Goal: Information Seeking & Learning: Learn about a topic

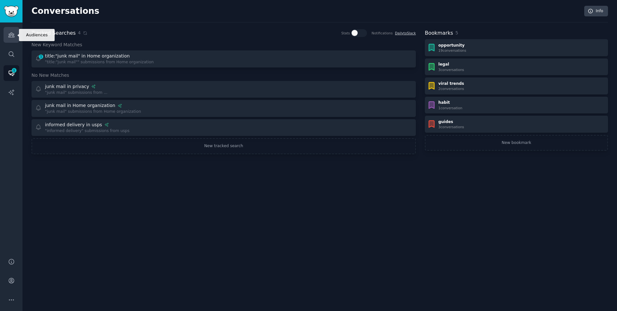
click at [13, 33] on icon "Sidebar" at bounding box center [11, 35] width 6 height 4
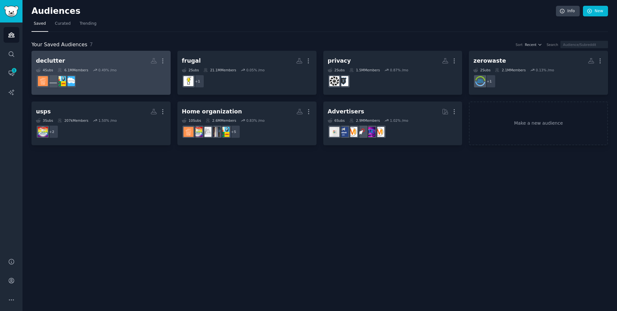
click at [90, 62] on h2 "declutter Custom Audience More" at bounding box center [101, 60] width 130 height 11
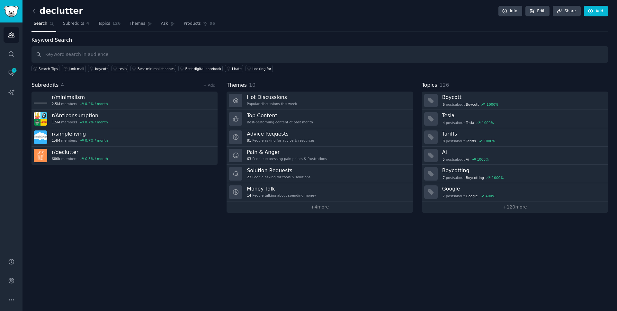
click at [311, 31] on div "declutter Info Edit Share Add Search Subreddits 4 Topics 126 Themes Ask Product…" at bounding box center [319, 111] width 576 height 204
click at [34, 12] on icon at bounding box center [34, 11] width 7 height 7
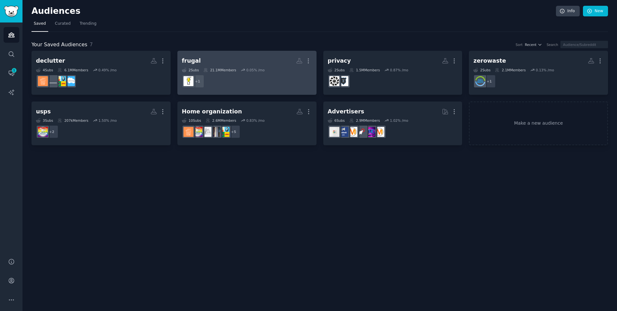
click at [265, 67] on div "frugal More 2 Sub s 21.1M Members 0.05 % /mo + 1" at bounding box center [247, 72] width 130 height 35
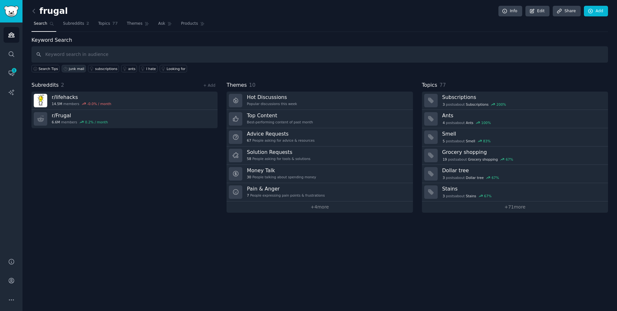
click at [76, 67] on div "junk mail" at bounding box center [76, 68] width 15 height 4
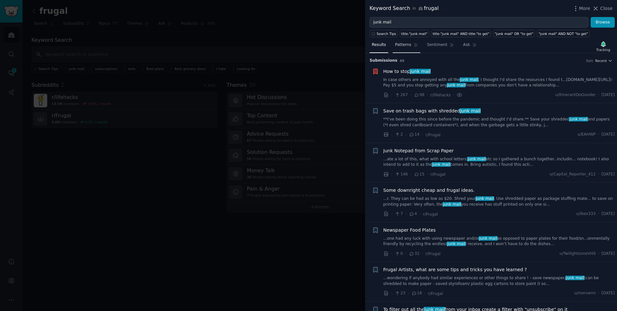
click at [403, 45] on span "Patterns" at bounding box center [403, 45] width 16 height 6
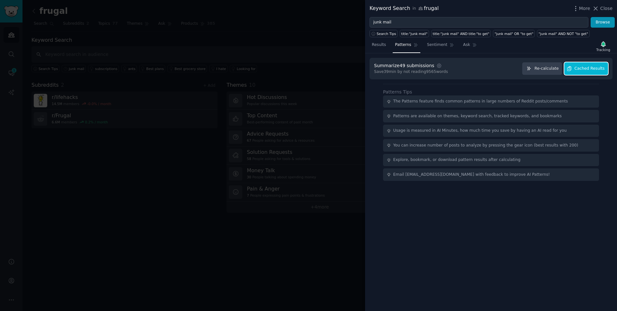
click at [583, 69] on span "Cached Results" at bounding box center [589, 69] width 30 height 6
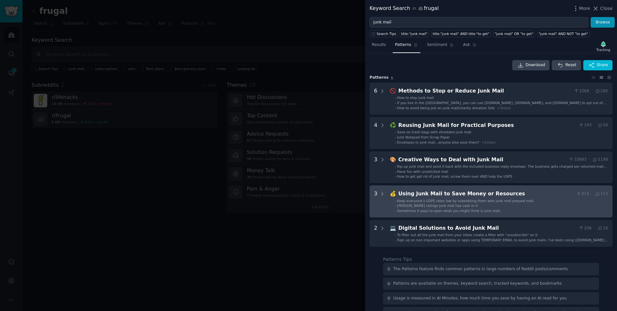
click at [465, 201] on span "Keep everyone’s USPS rates low by subsidizing them with junk mail prepaid mail" at bounding box center [465, 201] width 136 height 4
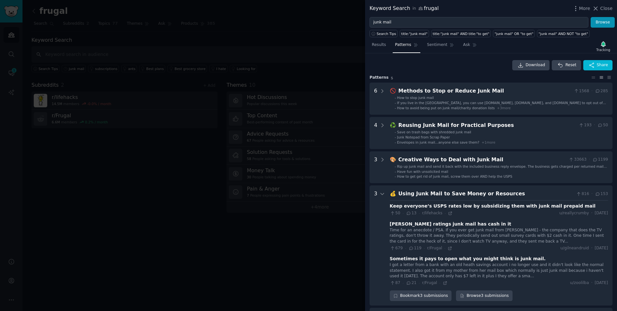
click at [453, 64] on div "Download Reset Share" at bounding box center [490, 65] width 243 height 10
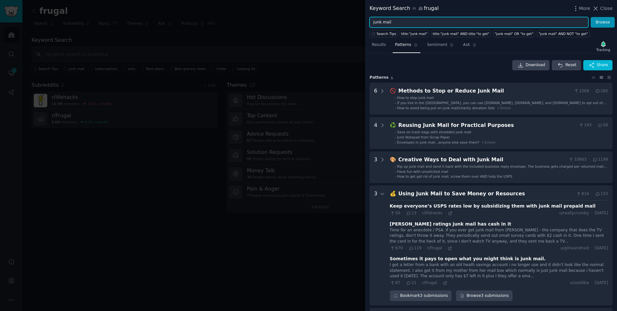
click at [435, 24] on input "junk mail" at bounding box center [478, 22] width 219 height 11
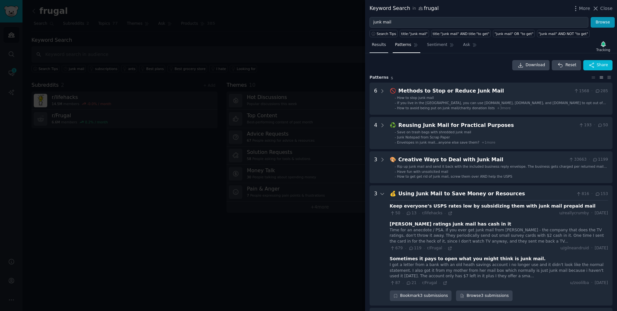
click at [380, 43] on span "Results" at bounding box center [379, 45] width 14 height 6
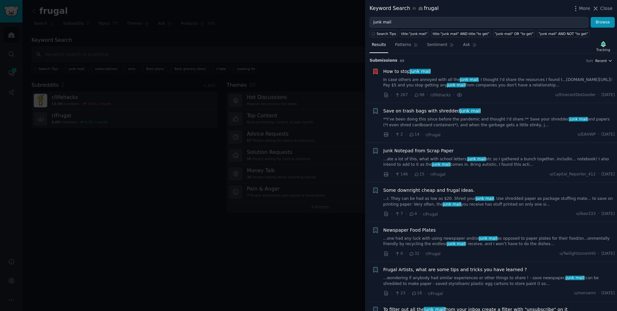
click at [608, 61] on icon "button" at bounding box center [610, 60] width 4 height 4
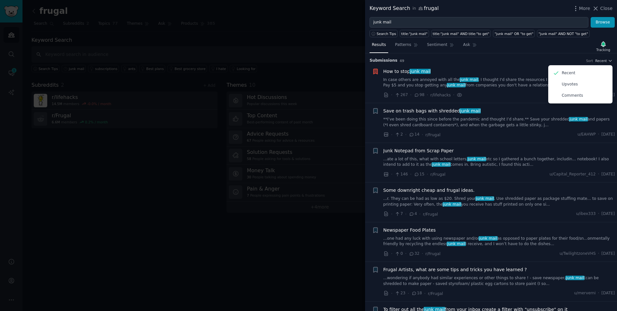
click at [534, 61] on h3 "Submission s 49 Sort Recent Recent Upvotes Comments" at bounding box center [490, 61] width 243 height 6
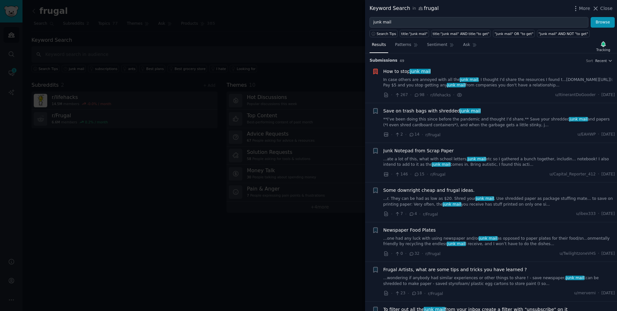
click at [293, 44] on div at bounding box center [308, 155] width 617 height 311
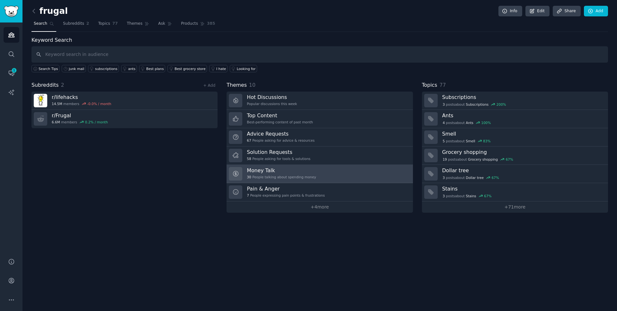
click at [332, 177] on link "Money Talk 30 People talking about spending money" at bounding box center [319, 174] width 186 height 18
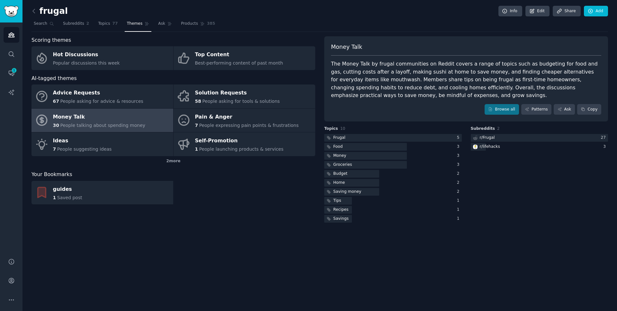
click at [327, 24] on nav "Search Subreddits 2 Topics 77 Themes Ask Products 385" at bounding box center [319, 25] width 576 height 13
click at [201, 29] on link "Products 385" at bounding box center [198, 25] width 39 height 13
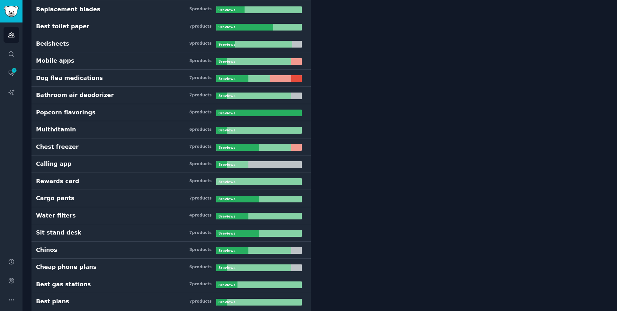
scroll to position [1919, 0]
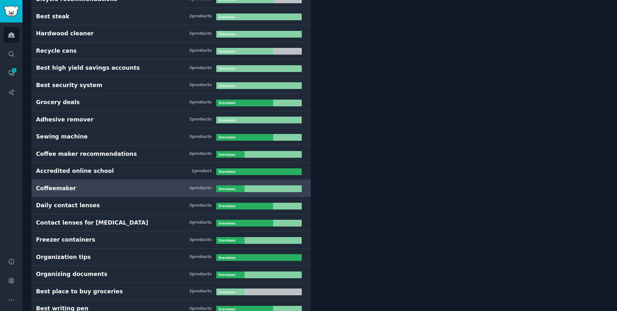
click at [170, 188] on h3 "Coffeemaker 3 product s" at bounding box center [126, 188] width 180 height 8
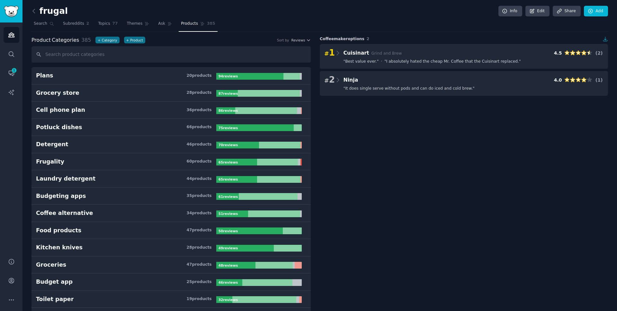
click at [321, 9] on div "frugal Info Edit Share Add" at bounding box center [319, 12] width 576 height 13
click at [13, 71] on span "1" at bounding box center [14, 70] width 6 height 4
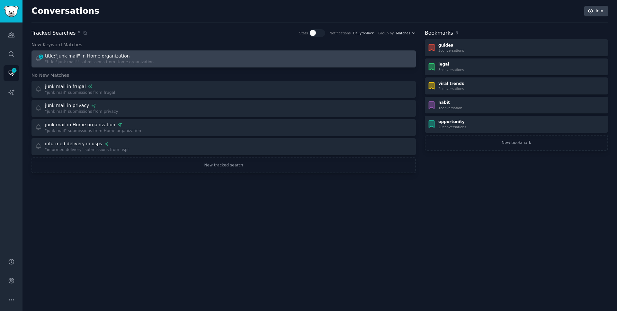
click at [119, 64] on div ""title:"junk mail"" submissions from Home organization" at bounding box center [99, 62] width 109 height 6
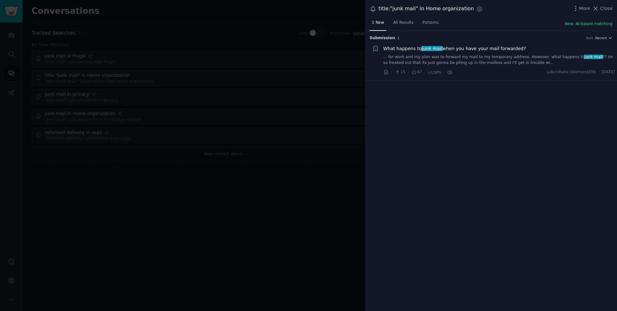
click at [273, 58] on div at bounding box center [308, 155] width 617 height 311
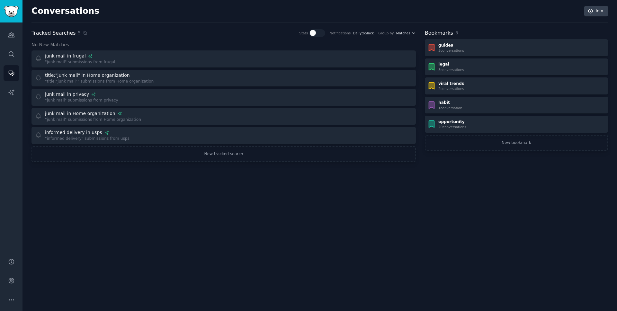
click at [250, 21] on div "Conversations Info" at bounding box center [319, 14] width 576 height 17
click at [359, 18] on div "Conversations Info" at bounding box center [319, 14] width 576 height 17
click at [408, 32] on span "Matches" at bounding box center [403, 33] width 14 height 4
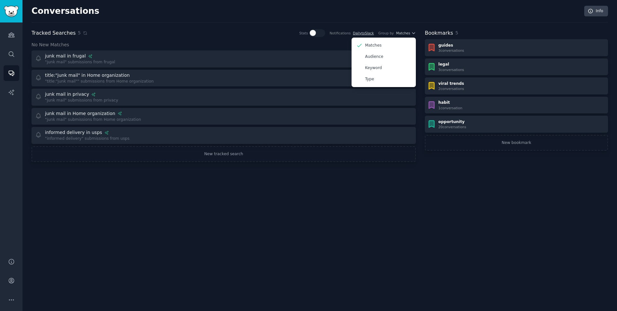
click at [415, 20] on div "Conversations Info" at bounding box center [319, 14] width 576 height 17
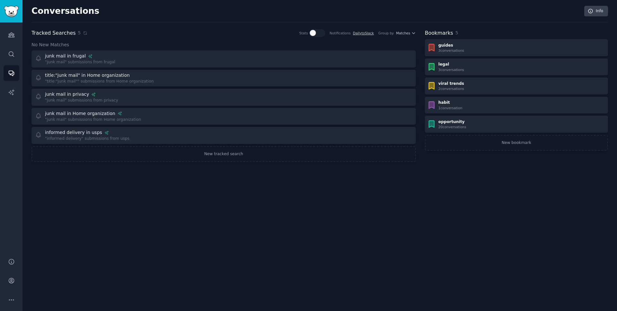
click at [415, 20] on div "Conversations Info" at bounding box center [319, 14] width 576 height 17
click at [413, 31] on icon "button" at bounding box center [413, 33] width 4 height 4
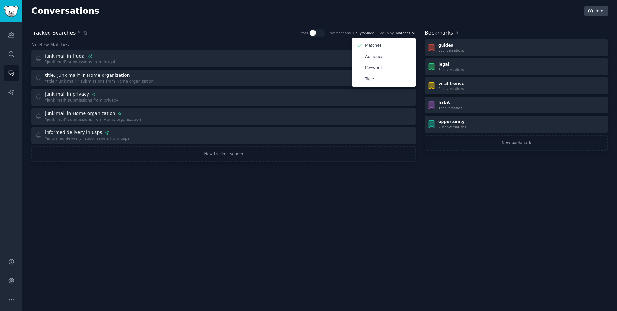
click at [407, 13] on div "Conversations Info" at bounding box center [319, 14] width 576 height 17
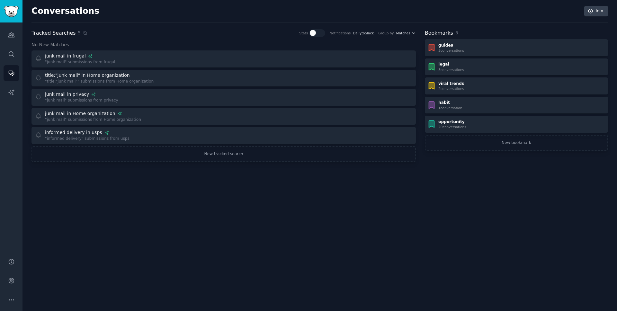
click at [192, 31] on div "Tracked Searches 5 Stats Notifications Daily to Slack Group by Matches" at bounding box center [223, 33] width 384 height 8
click at [138, 218] on div "Conversations Info Tracked Searches 5 Stats Notifications Daily to Slack Group …" at bounding box center [319, 155] width 594 height 311
click at [196, 16] on div "Conversations Info" at bounding box center [319, 14] width 576 height 17
click at [215, 16] on div "Conversations Info" at bounding box center [319, 14] width 576 height 17
click at [213, 17] on div "Conversations Info" at bounding box center [319, 14] width 576 height 17
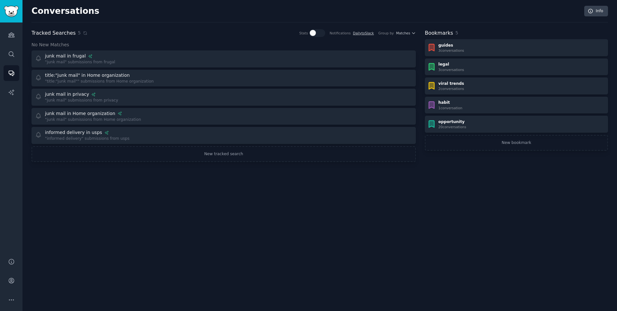
click at [292, 4] on div "Conversations Info Tracked Searches 5 Stats Notifications Daily to Slack Group …" at bounding box center [319, 155] width 594 height 311
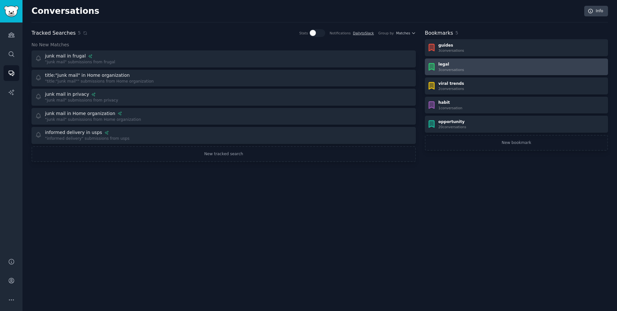
click at [459, 68] on div "3 conversation s" at bounding box center [451, 69] width 26 height 4
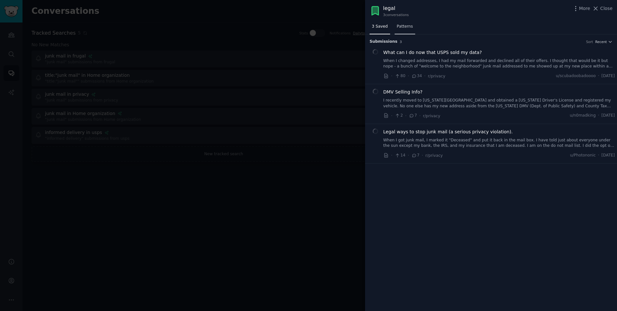
click at [401, 29] on span "Patterns" at bounding box center [405, 27] width 16 height 6
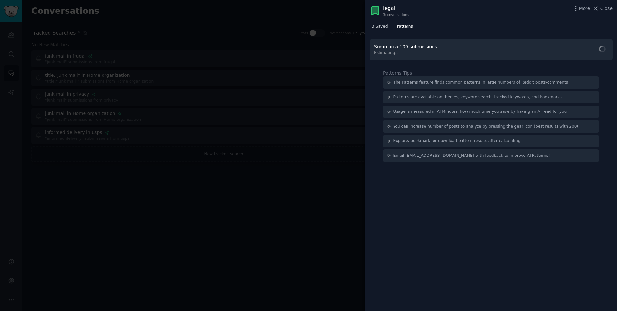
click at [384, 30] on link "3 Saved" at bounding box center [379, 28] width 21 height 13
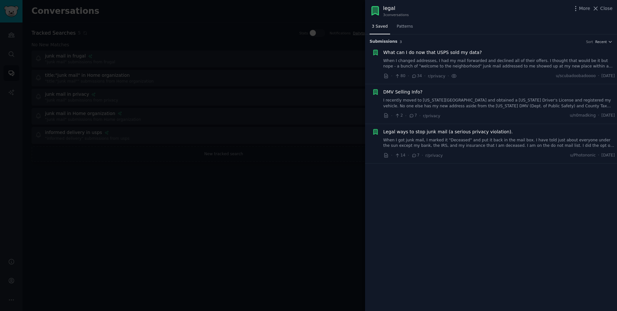
click at [316, 62] on div at bounding box center [308, 155] width 617 height 311
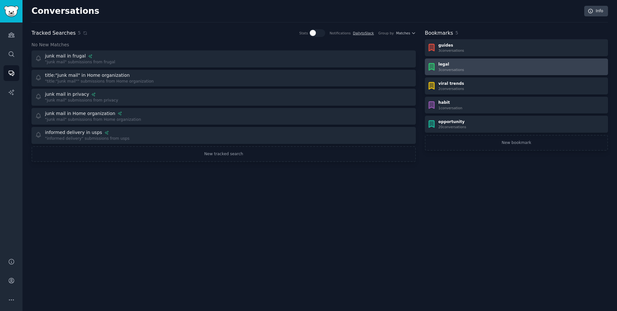
click at [453, 68] on div "3 conversation s" at bounding box center [451, 69] width 26 height 4
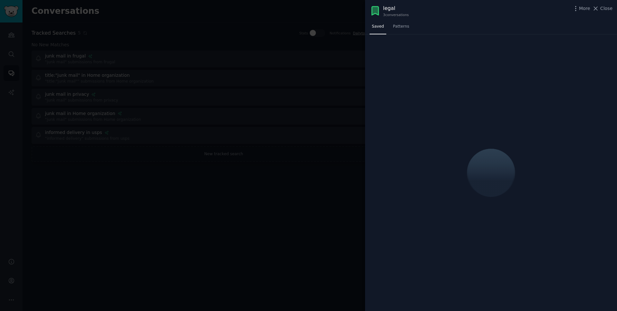
click at [326, 79] on div at bounding box center [308, 155] width 617 height 311
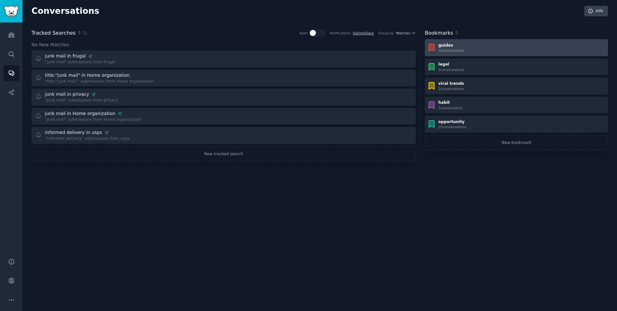
click at [468, 46] on div "guides 3 conversation s" at bounding box center [516, 48] width 179 height 10
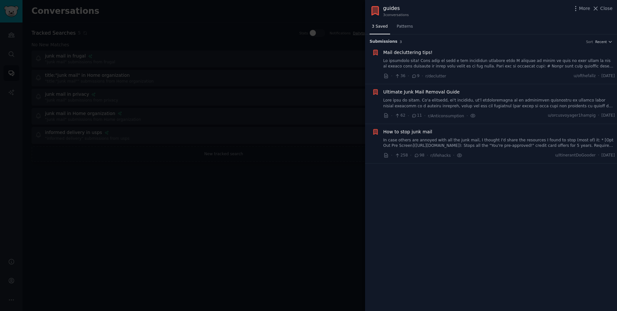
click at [327, 83] on div at bounding box center [308, 155] width 617 height 311
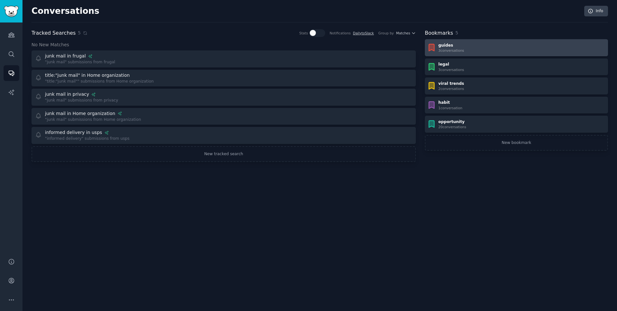
click at [462, 44] on div "guides" at bounding box center [451, 46] width 26 height 6
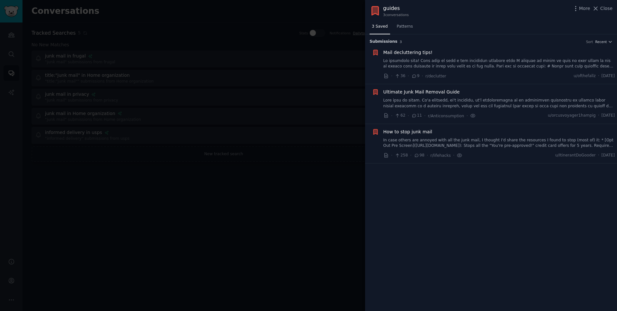
click at [339, 150] on div at bounding box center [308, 155] width 617 height 311
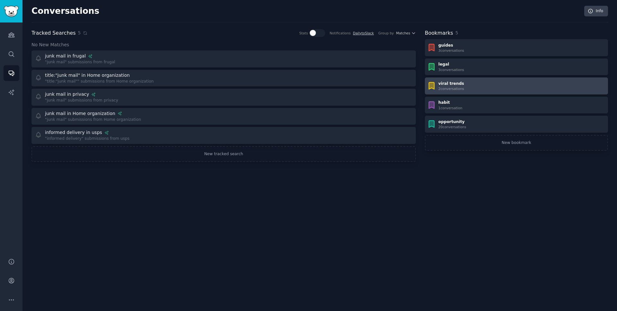
click at [462, 86] on div "2 conversation s" at bounding box center [451, 88] width 26 height 4
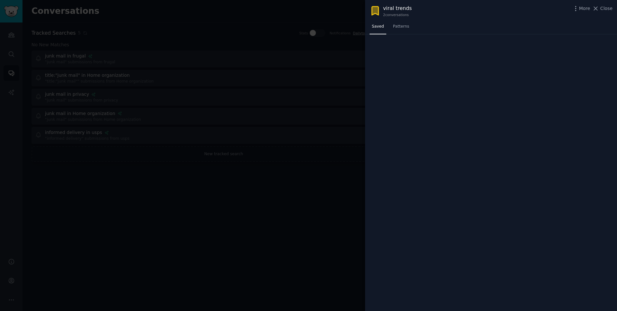
click at [320, 110] on div at bounding box center [308, 155] width 617 height 311
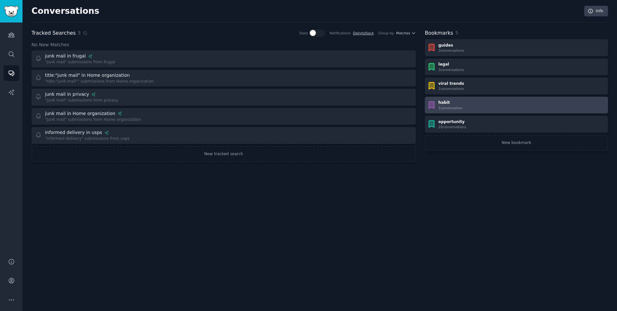
click at [472, 103] on div "habit 1 conversation" at bounding box center [516, 105] width 179 height 10
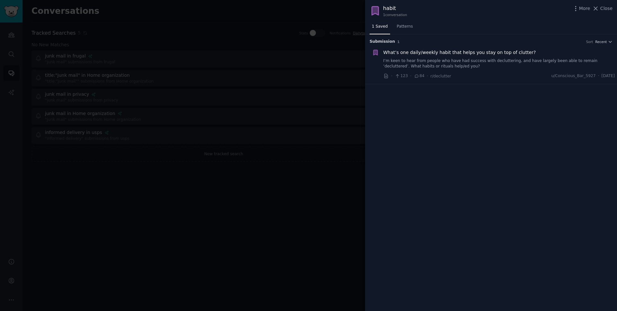
click at [338, 110] on div at bounding box center [308, 155] width 617 height 311
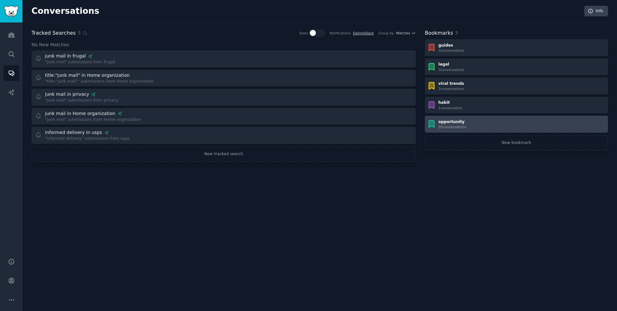
click at [448, 128] on div "20 conversation s" at bounding box center [452, 127] width 28 height 4
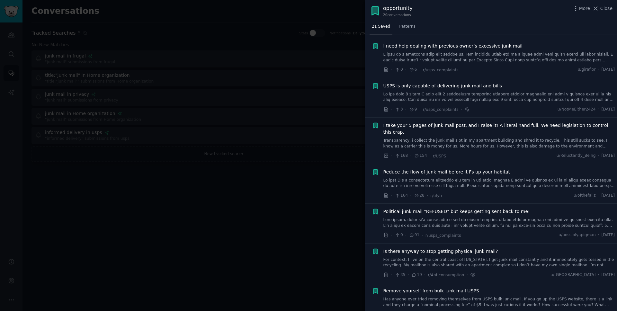
scroll to position [544, 0]
